Goal: Navigation & Orientation: Find specific page/section

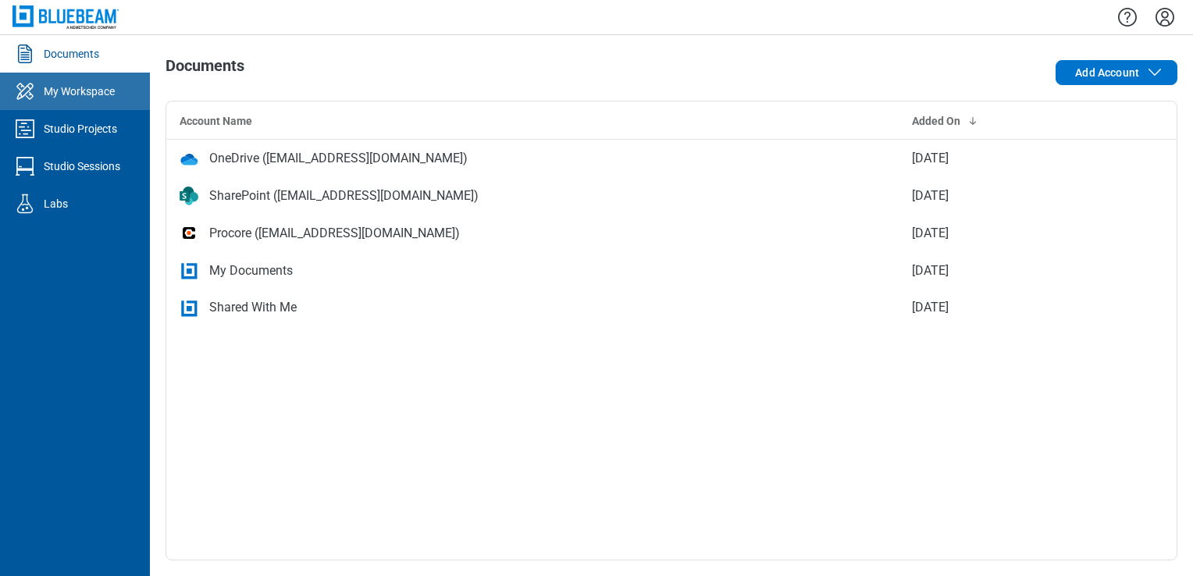
click at [60, 86] on div "My Workspace" at bounding box center [79, 92] width 71 height 16
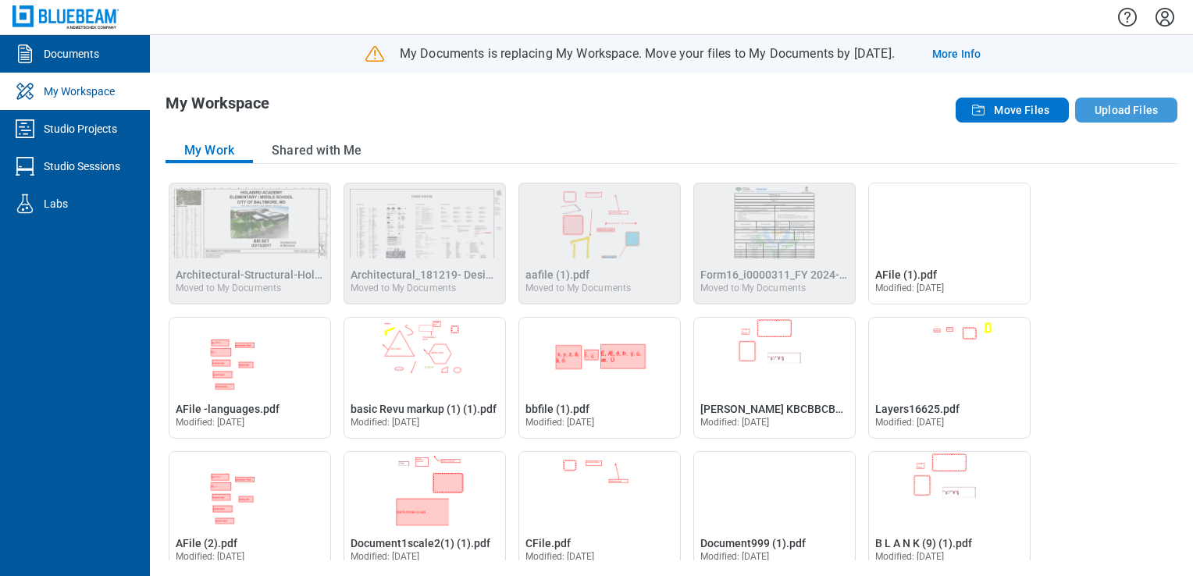
click at [1128, 99] on button "Upload Files" at bounding box center [1126, 110] width 102 height 25
click at [1102, 102] on button "Upload Files" at bounding box center [1126, 110] width 102 height 25
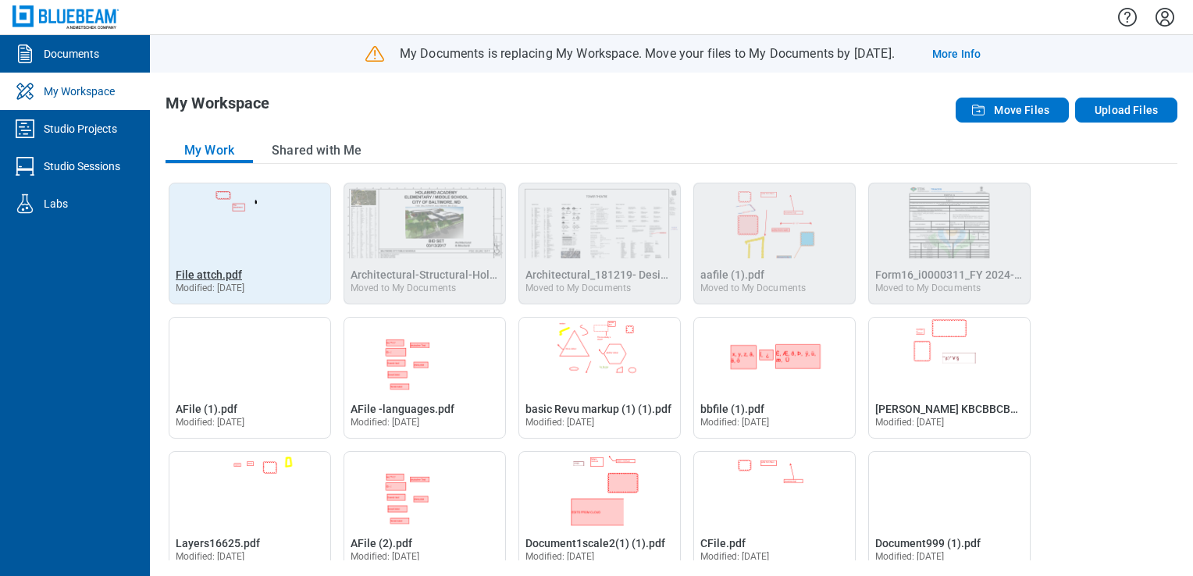
click at [208, 276] on span "File attch.pdf" at bounding box center [209, 275] width 66 height 12
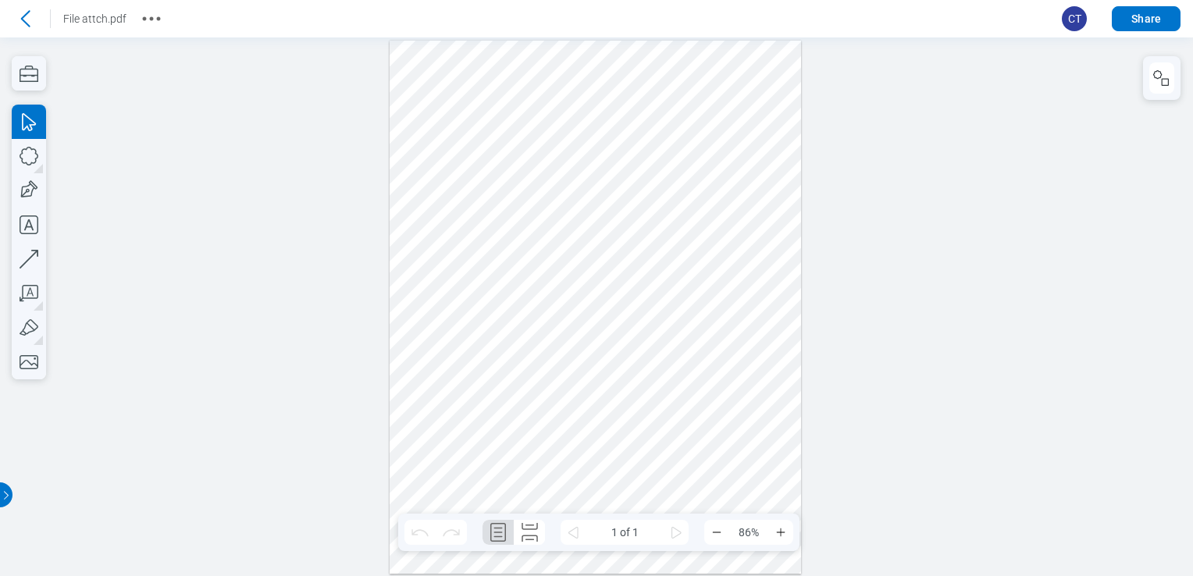
click at [621, 132] on div at bounding box center [596, 307] width 412 height 533
click at [18, 20] on icon at bounding box center [24, 18] width 25 height 25
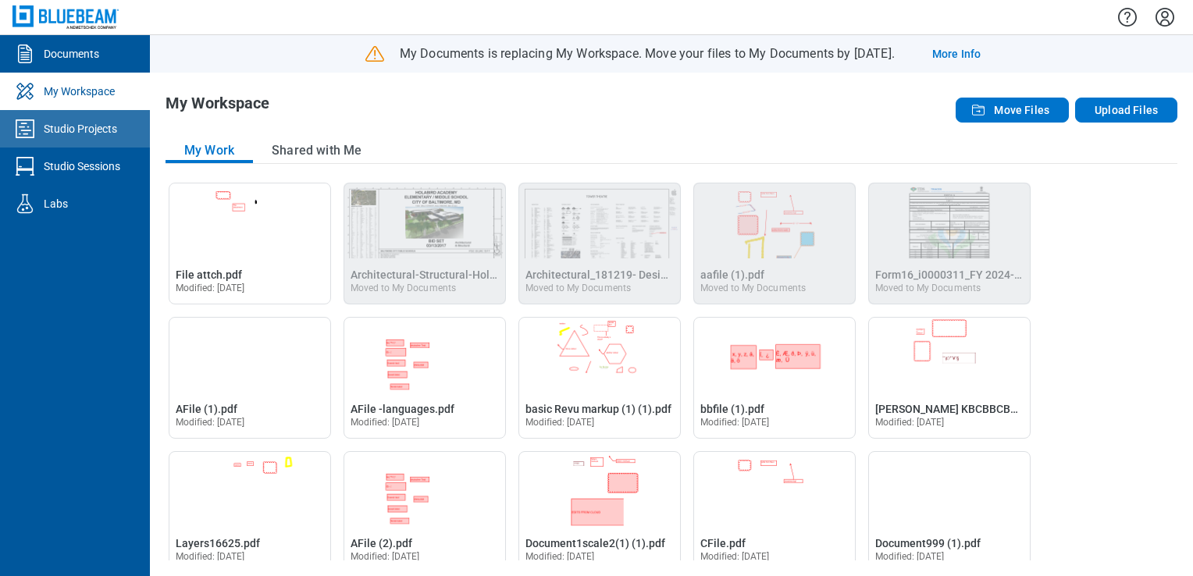
click at [106, 117] on link "Studio Projects" at bounding box center [75, 128] width 150 height 37
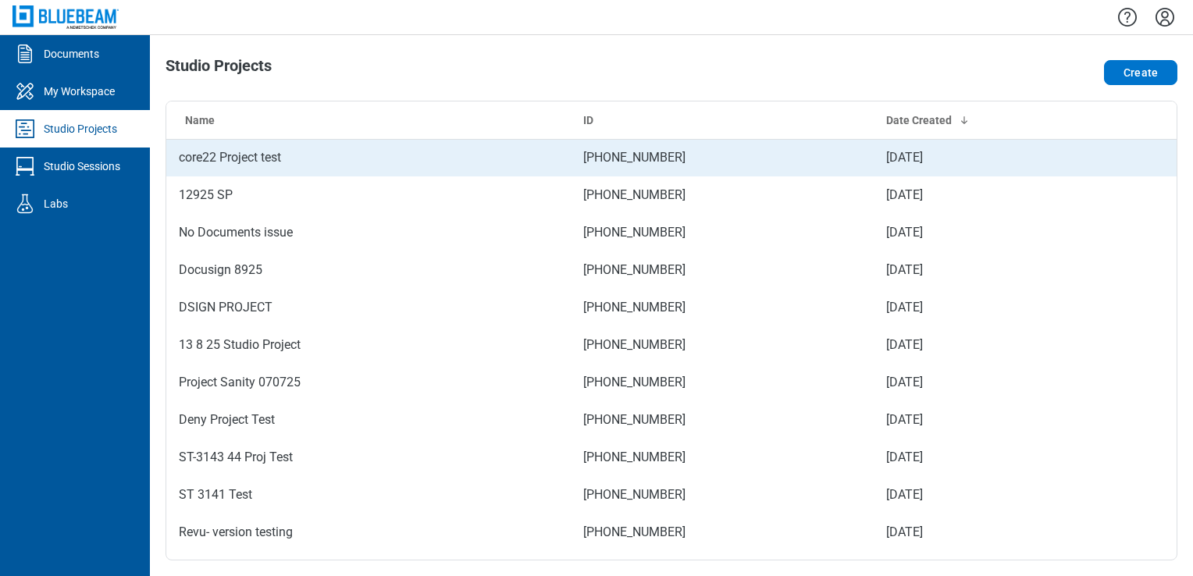
click at [209, 162] on td "core22 Project test" at bounding box center [368, 157] width 404 height 37
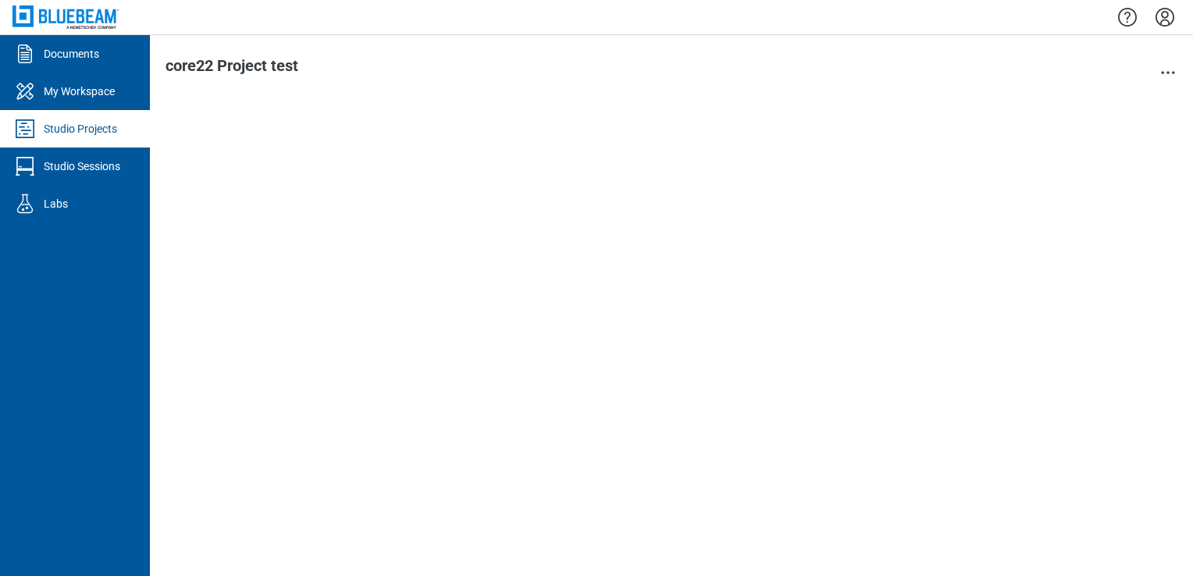
click at [209, 162] on div at bounding box center [672, 331] width 1012 height 460
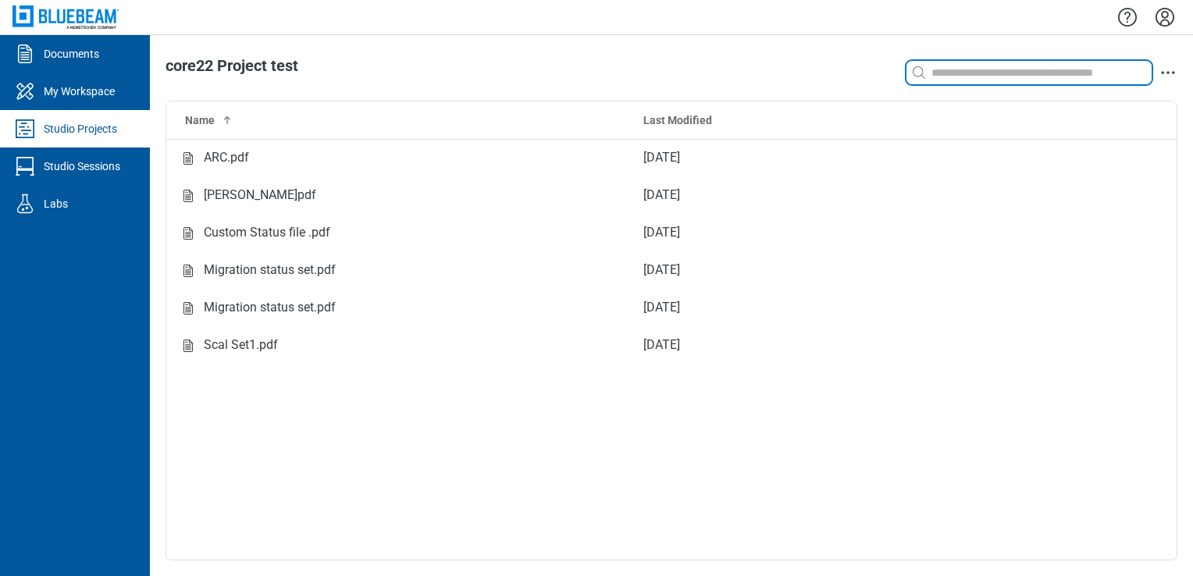
click at [1144, 66] on input at bounding box center [1039, 72] width 223 height 17
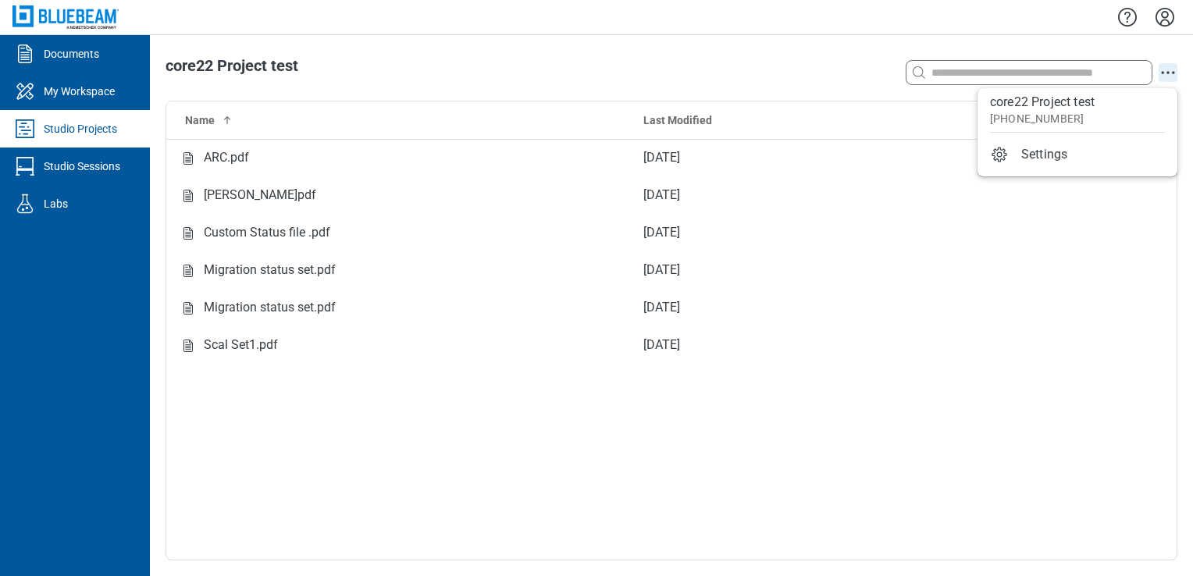
click at [1167, 78] on icon "action-menu" at bounding box center [1168, 72] width 19 height 19
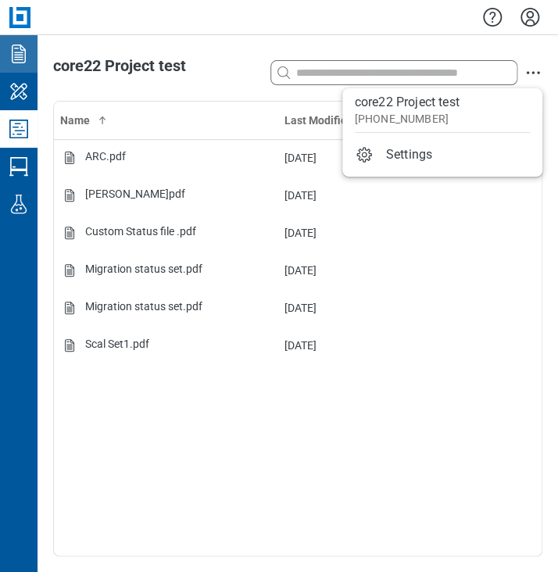
click at [15, 52] on icon "Documents" at bounding box center [19, 54] width 14 height 19
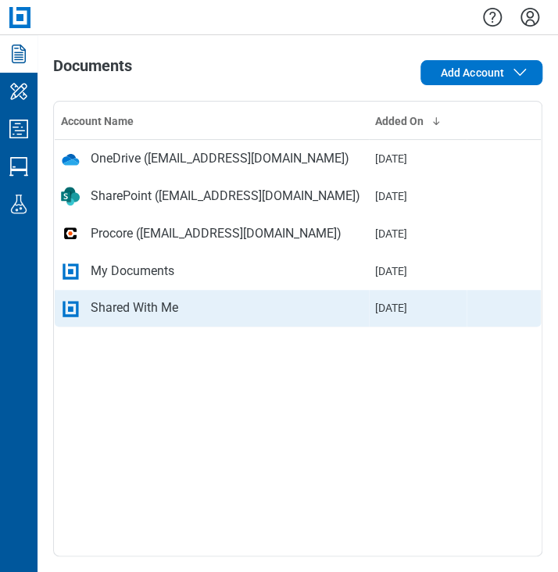
click at [102, 315] on div "Shared With Me" at bounding box center [134, 307] width 87 height 19
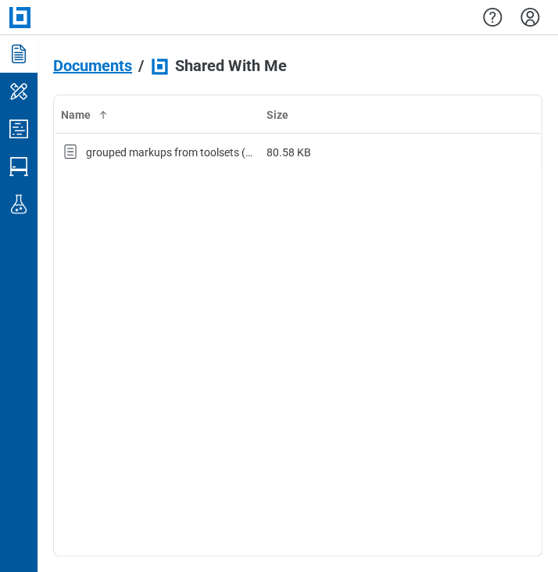
click at [97, 66] on span "Documents" at bounding box center [92, 65] width 79 height 17
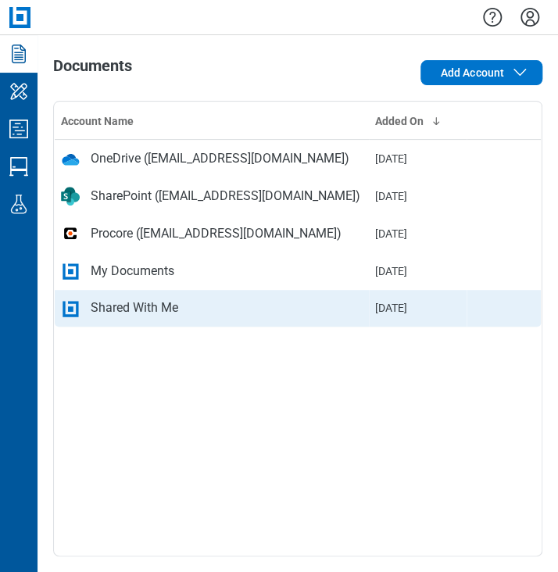
click at [87, 308] on div "Shared With Me" at bounding box center [211, 307] width 301 height 19
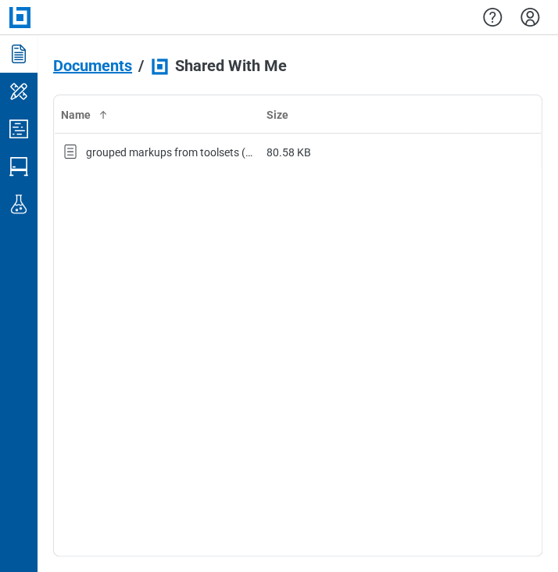
click at [105, 62] on span "Documents" at bounding box center [92, 65] width 79 height 17
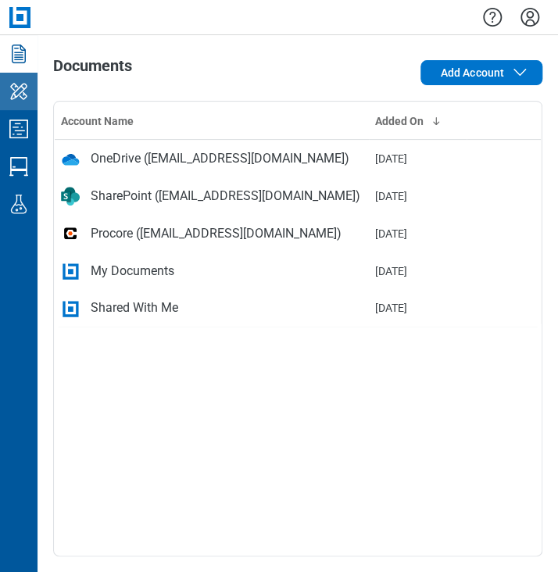
click at [16, 96] on icon "My Workspace" at bounding box center [18, 91] width 17 height 16
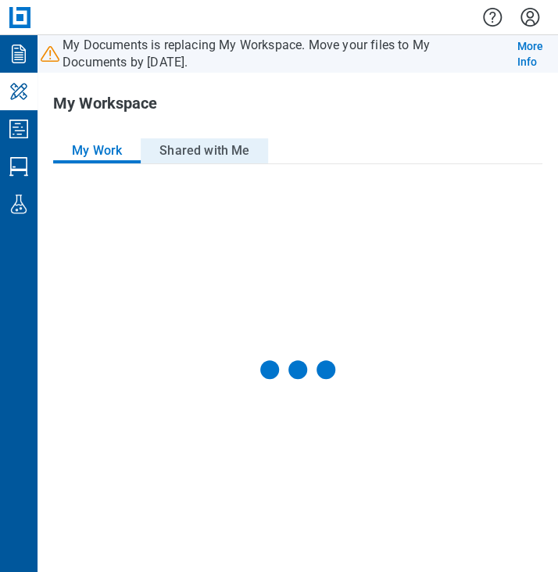
click at [211, 149] on button "Shared with Me" at bounding box center [204, 150] width 127 height 25
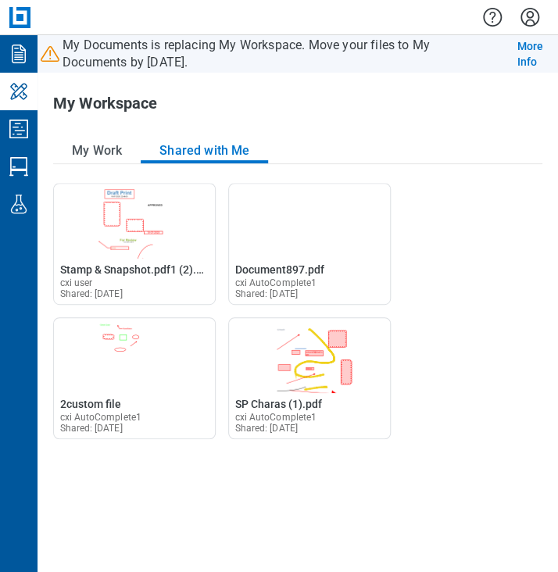
drag, startPoint x: 98, startPoint y: 145, endPoint x: 162, endPoint y: 148, distance: 64.1
click at [100, 146] on button "My Work" at bounding box center [96, 150] width 87 height 25
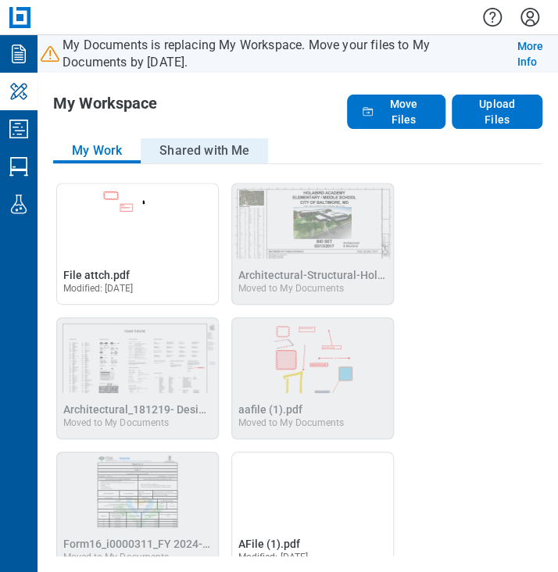
click at [195, 152] on button "Shared with Me" at bounding box center [204, 150] width 127 height 25
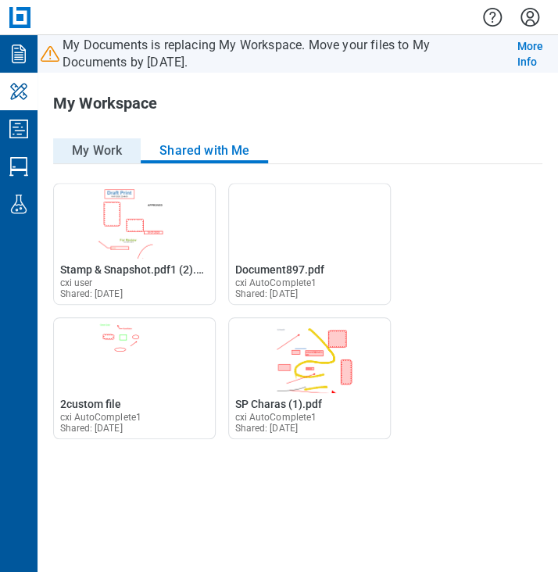
click at [103, 149] on button "My Work" at bounding box center [96, 150] width 87 height 25
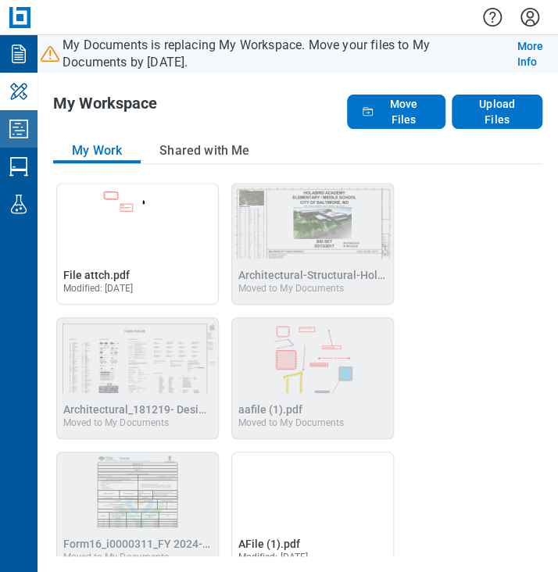
click at [12, 135] on icon "Studio Projects" at bounding box center [18, 128] width 25 height 25
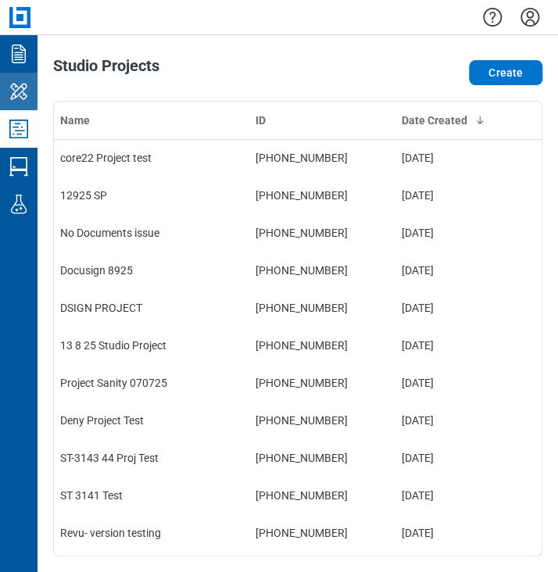
click at [17, 99] on icon "My Workspace" at bounding box center [18, 91] width 25 height 25
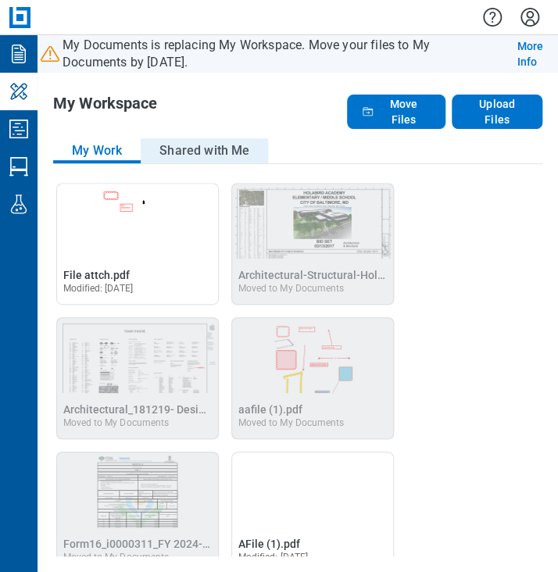
click at [197, 154] on button "Shared with Me" at bounding box center [204, 150] width 127 height 25
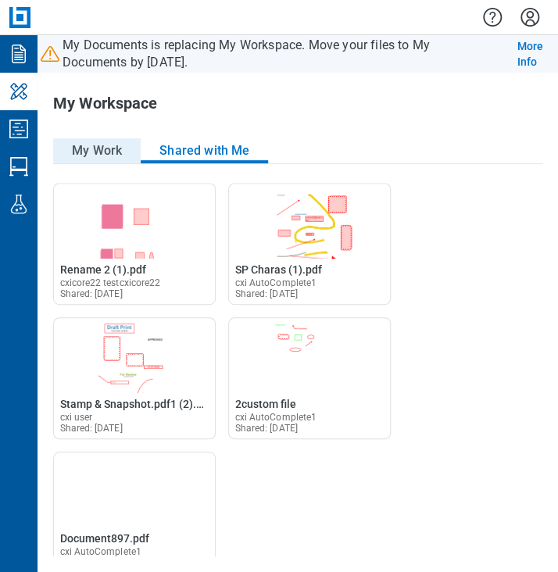
click at [69, 152] on button "My Work" at bounding box center [96, 150] width 87 height 25
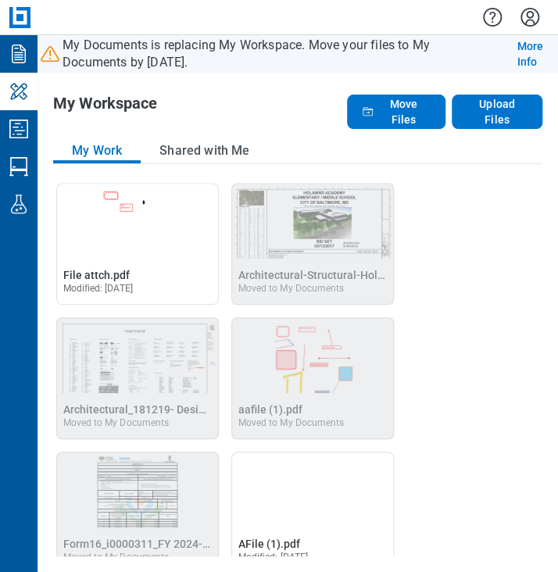
click at [191, 165] on div "My Work Shared with Me Open File attch.pdf in Editor File attch.pdf Modified: […" at bounding box center [297, 347] width 489 height 418
click at [201, 155] on button "Shared with Me" at bounding box center [204, 150] width 127 height 25
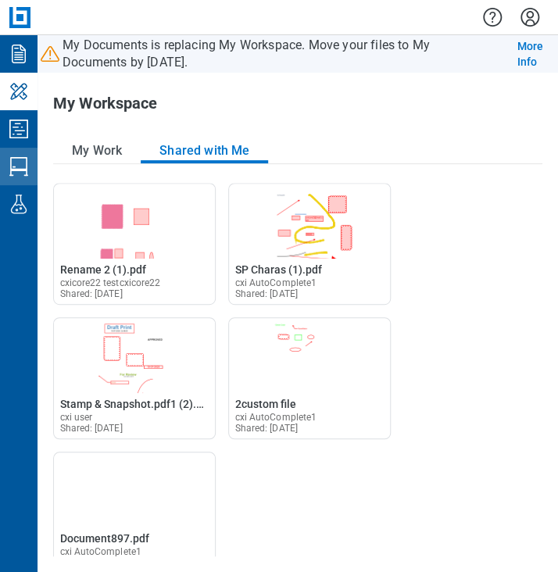
click at [20, 170] on icon "Studio Sessions" at bounding box center [18, 166] width 19 height 19
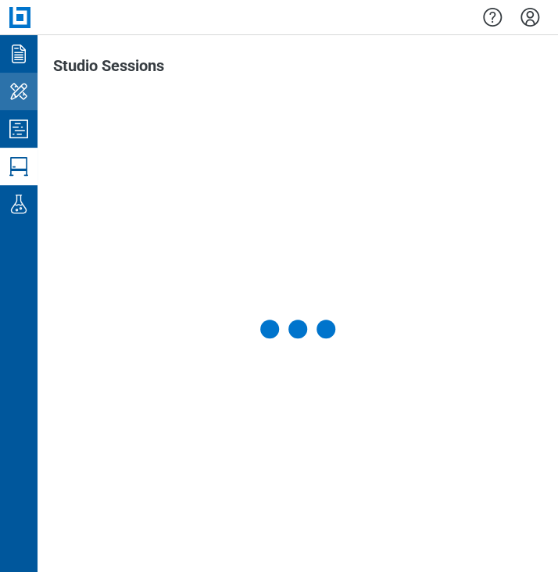
click at [16, 91] on icon "My Workspace" at bounding box center [18, 91] width 25 height 25
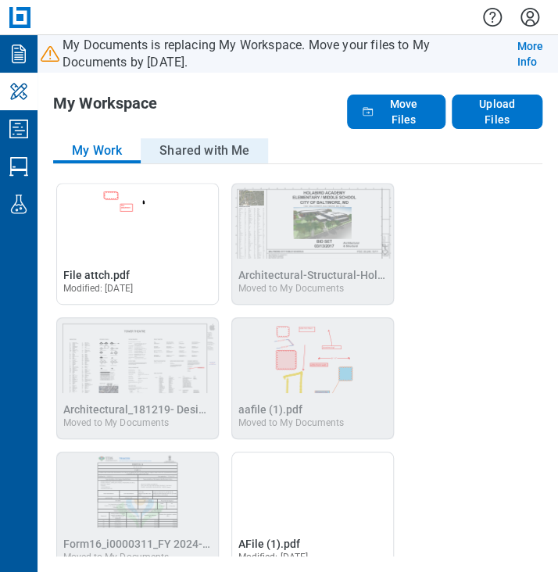
click at [166, 146] on button "Shared with Me" at bounding box center [204, 150] width 127 height 25
